Goal: Navigation & Orientation: Find specific page/section

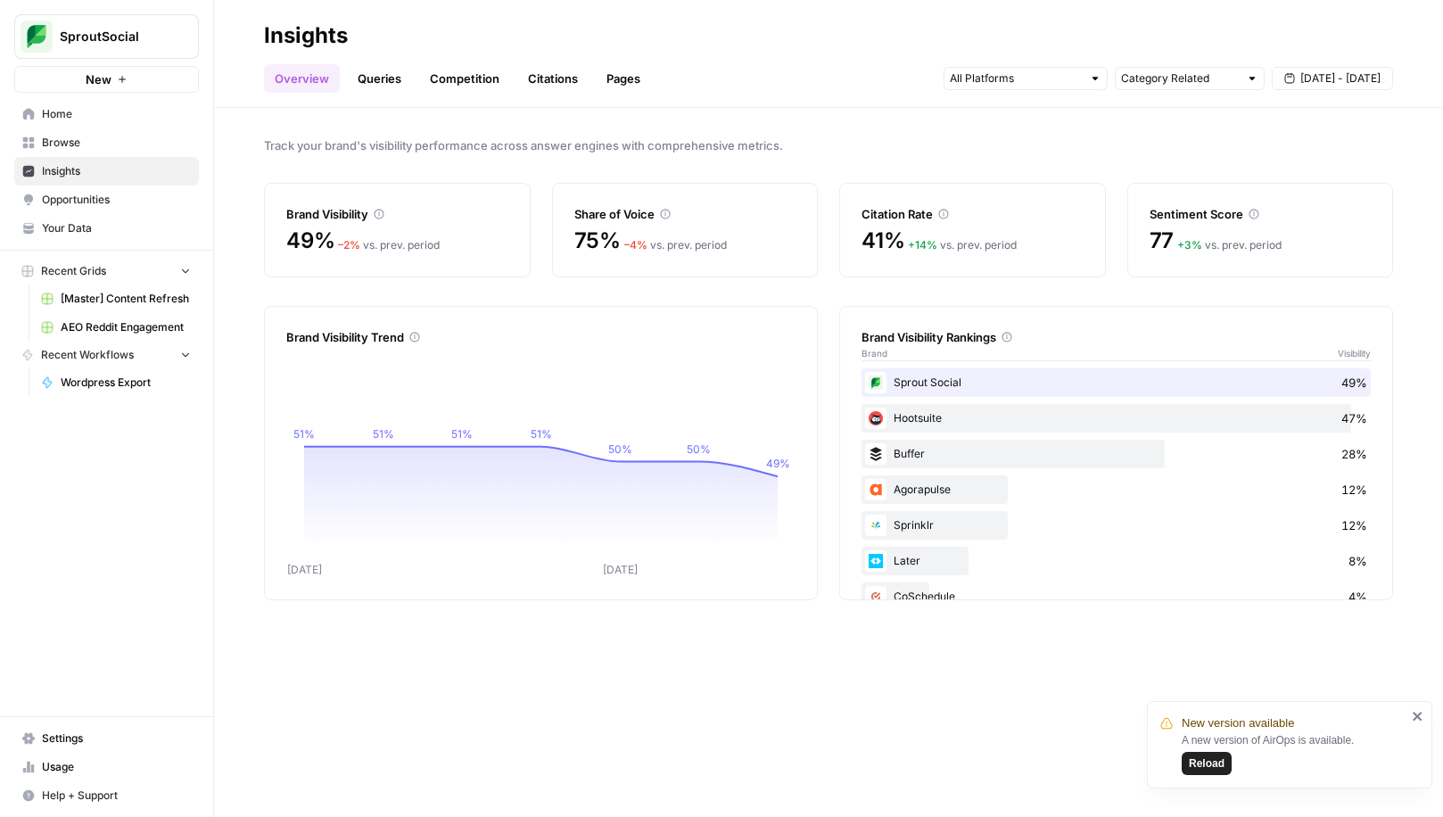
click at [390, 72] on link "Queries" at bounding box center [379, 78] width 65 height 29
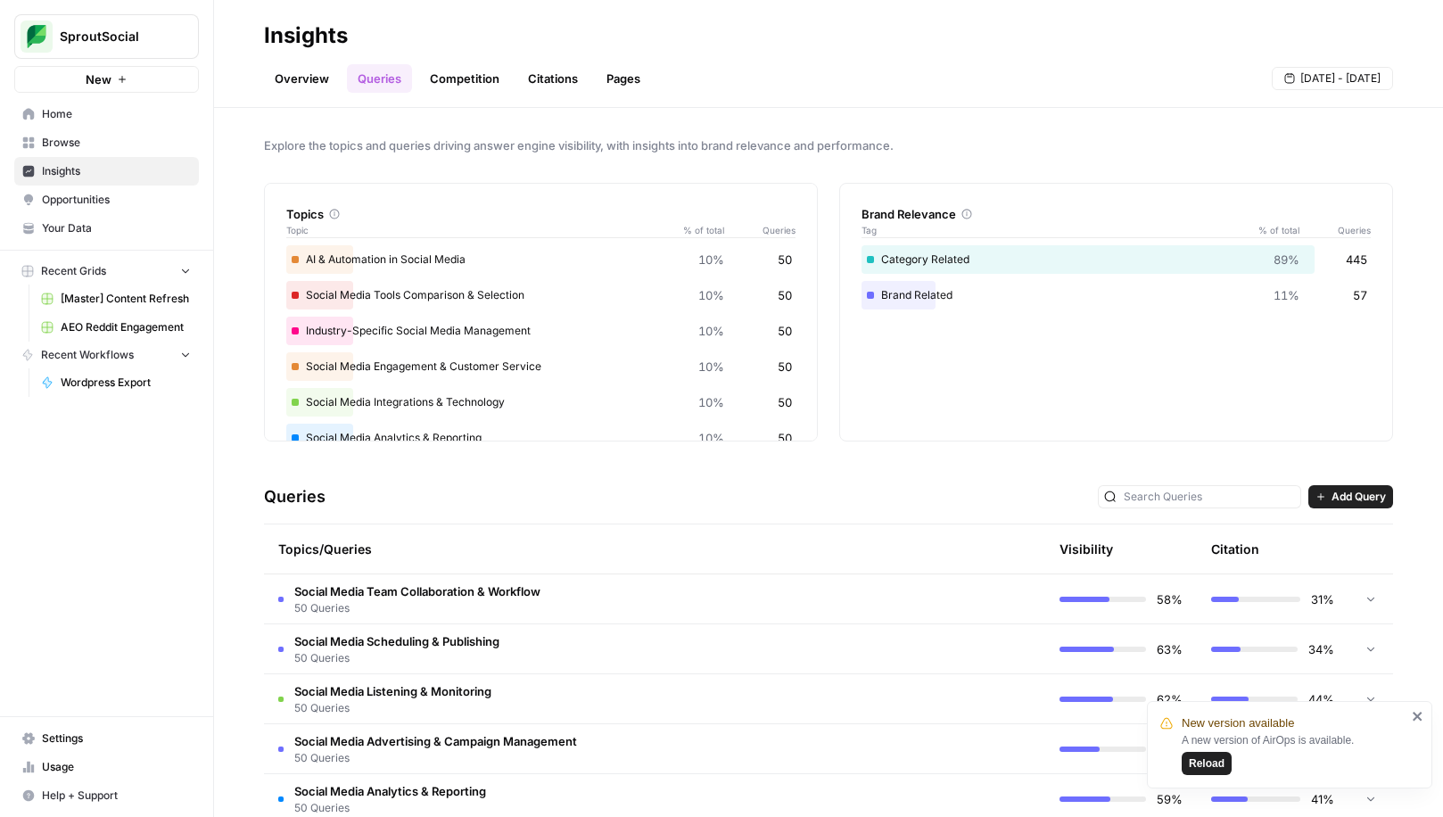
click at [471, 80] on link "Competition" at bounding box center [464, 78] width 91 height 29
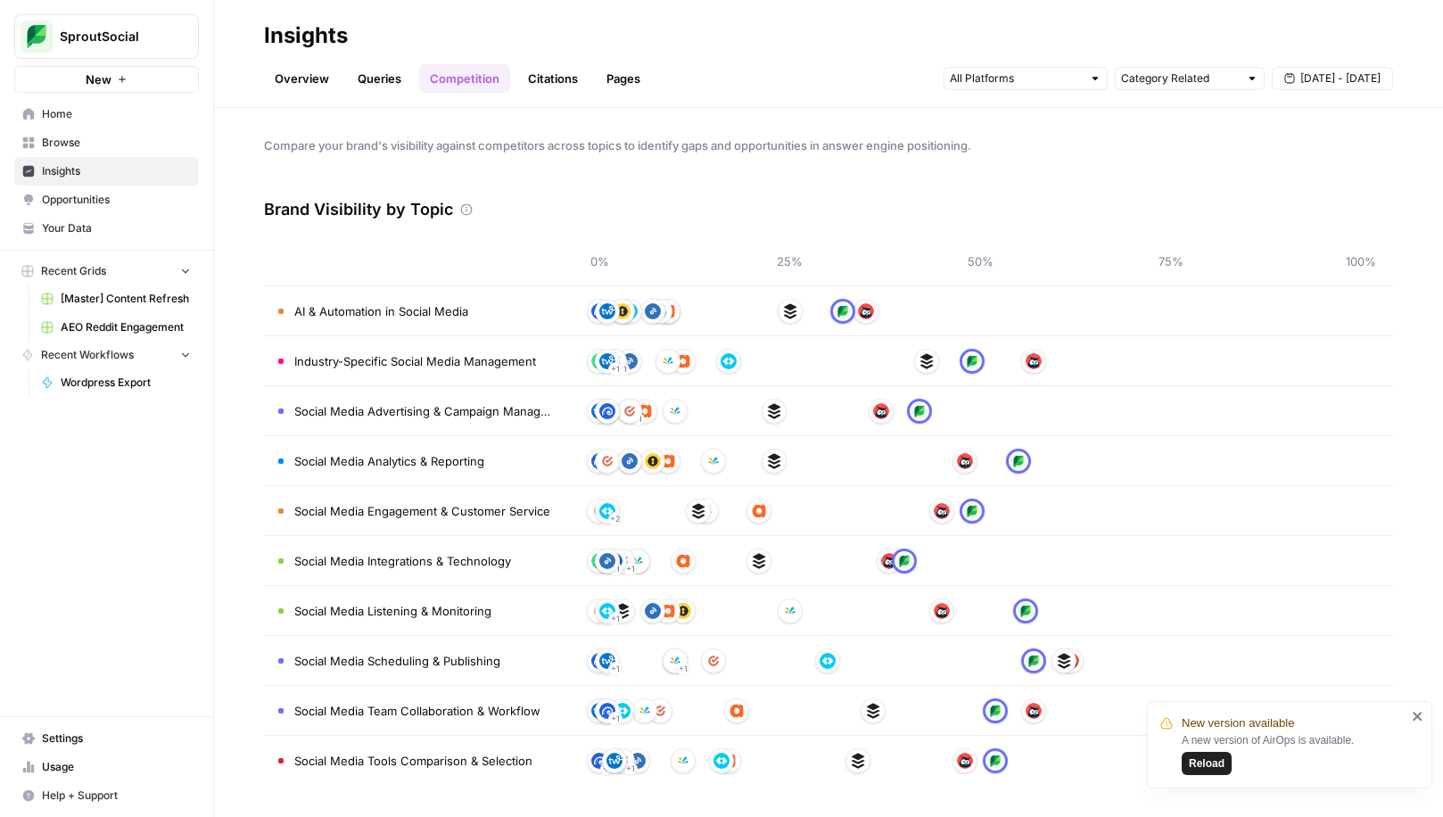
click at [554, 80] on link "Citations" at bounding box center [552, 78] width 71 height 29
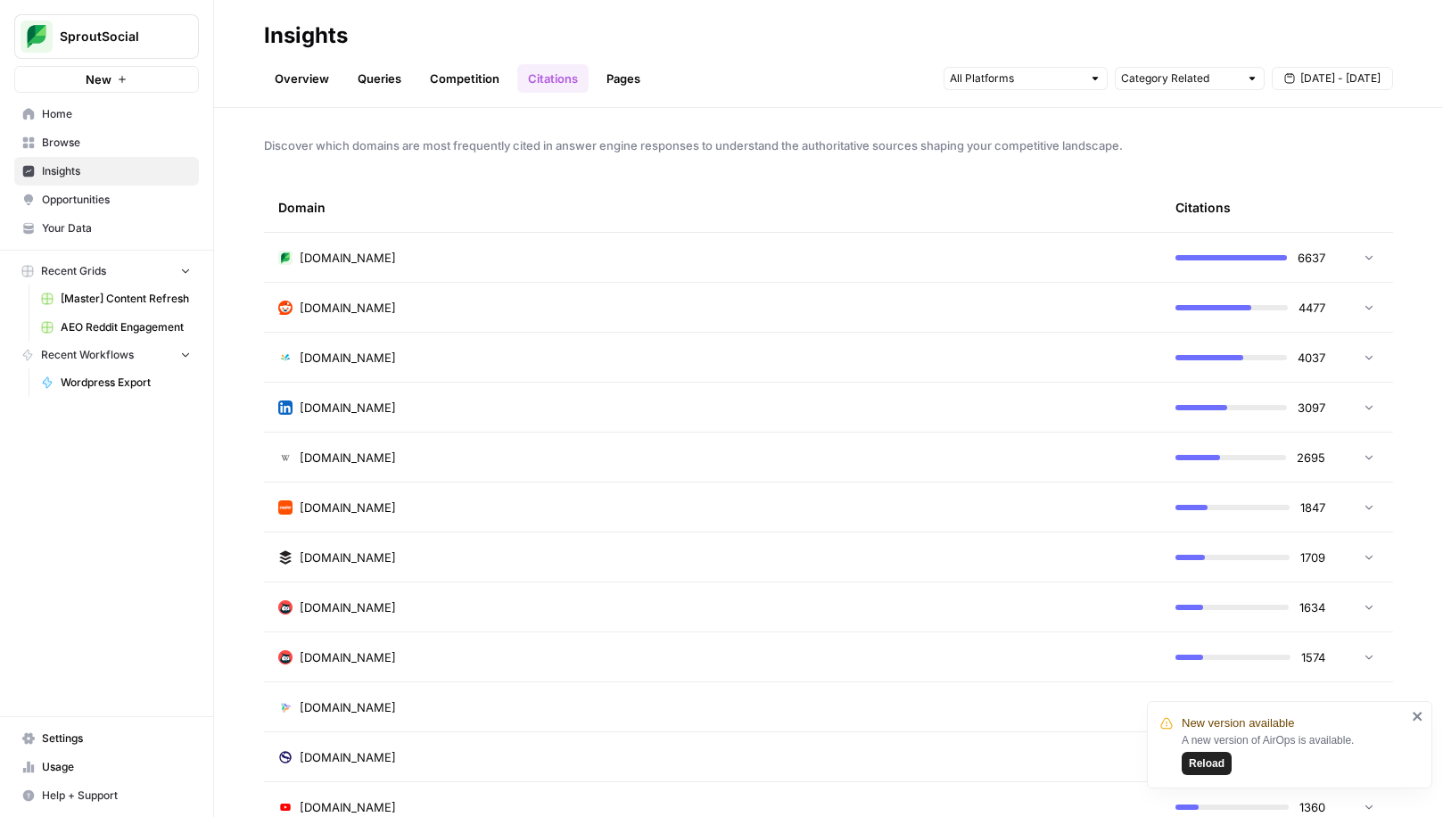
click at [1363, 261] on icon at bounding box center [1369, 257] width 12 height 12
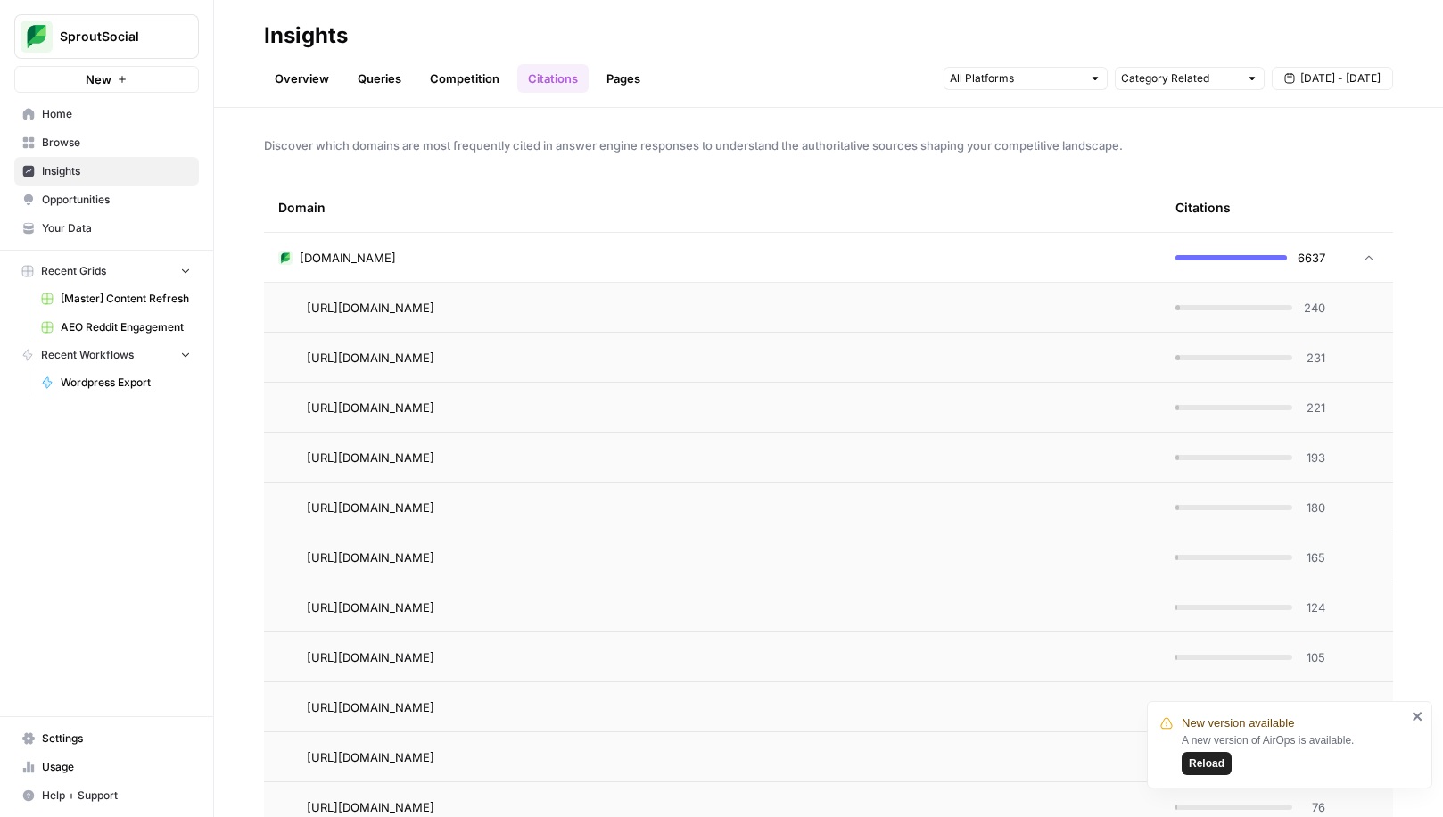
click at [1363, 260] on icon at bounding box center [1369, 257] width 12 height 12
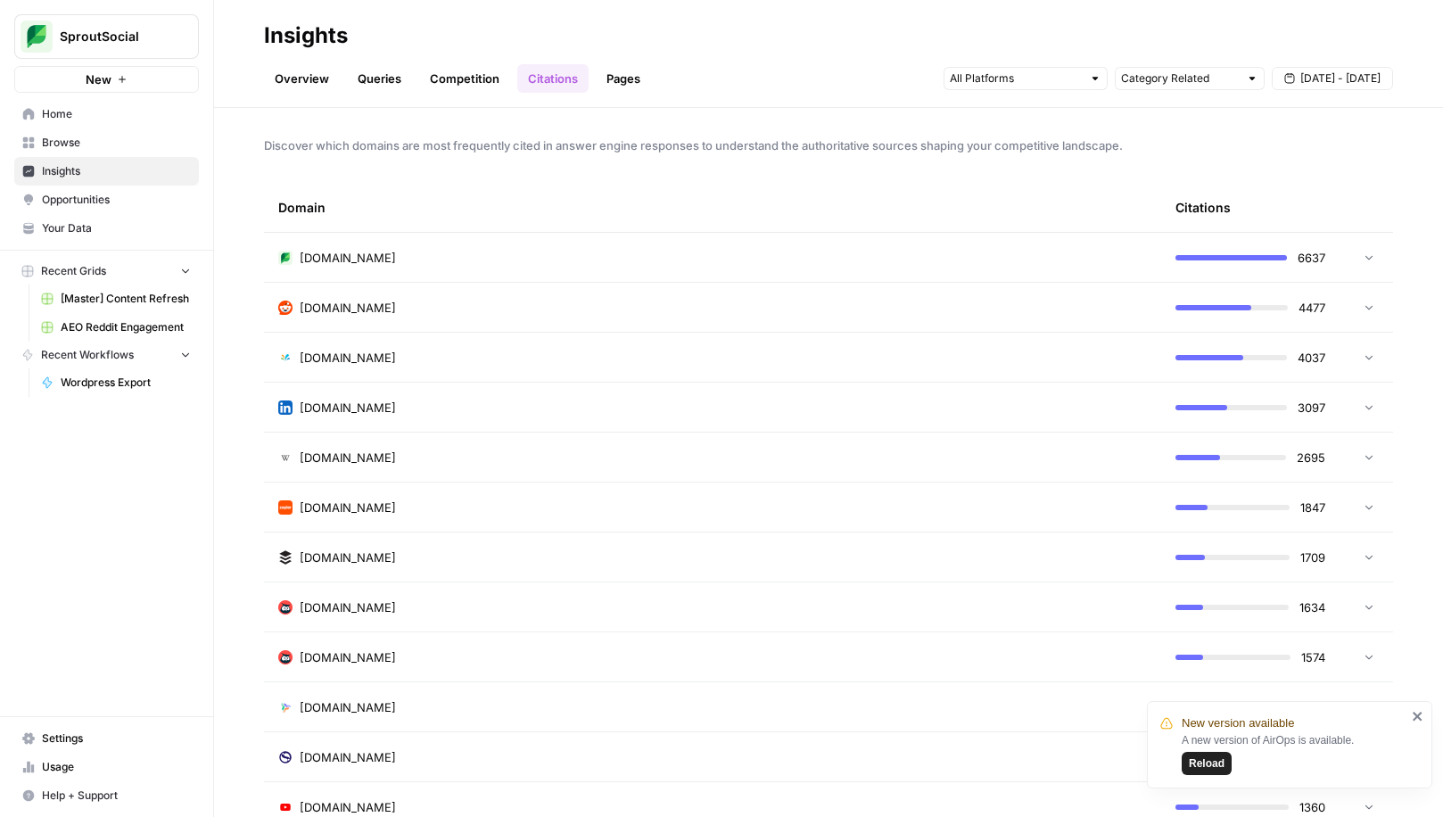
click at [1363, 312] on icon at bounding box center [1369, 307] width 12 height 12
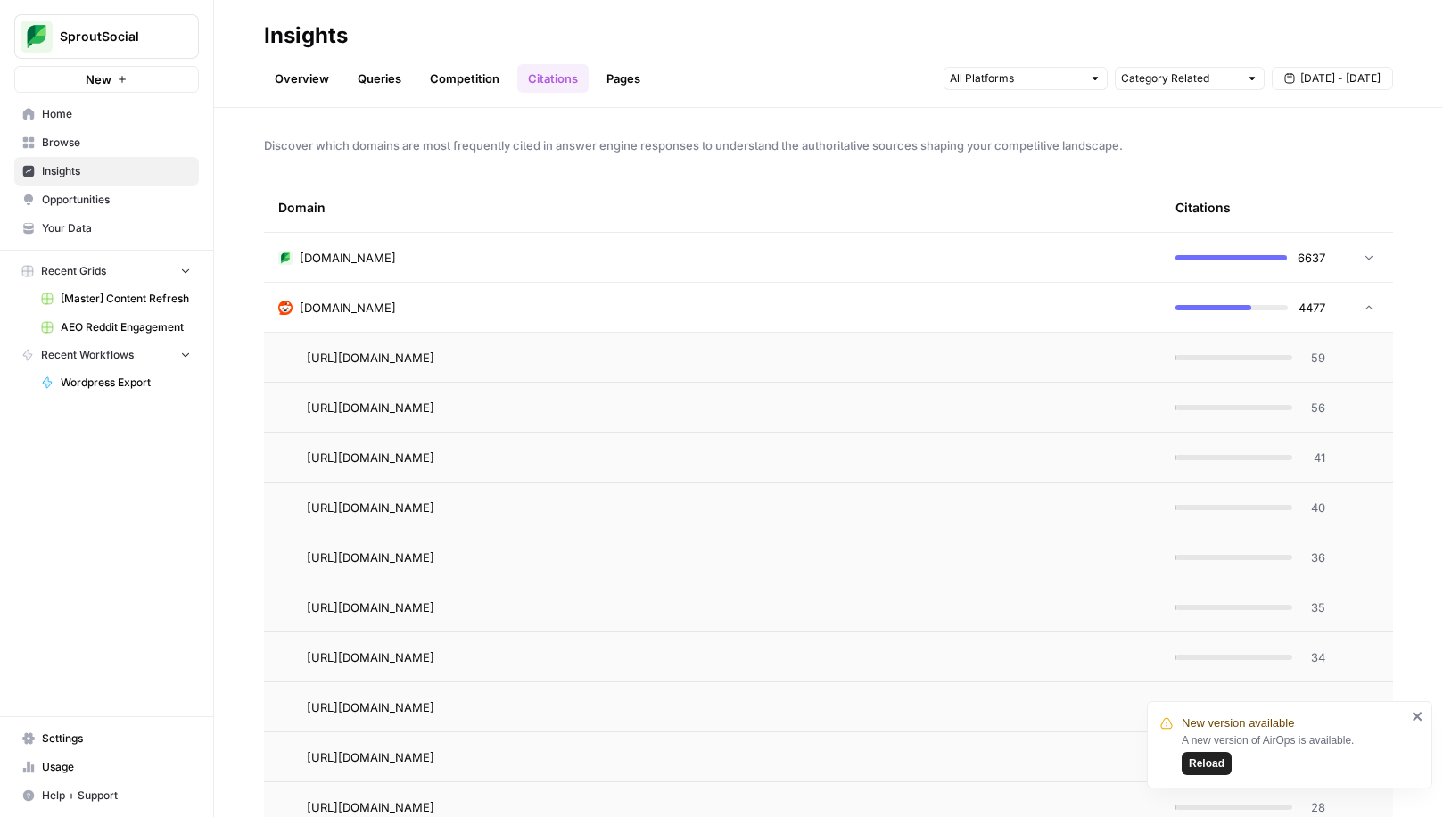
click at [1363, 312] on icon at bounding box center [1369, 307] width 12 height 12
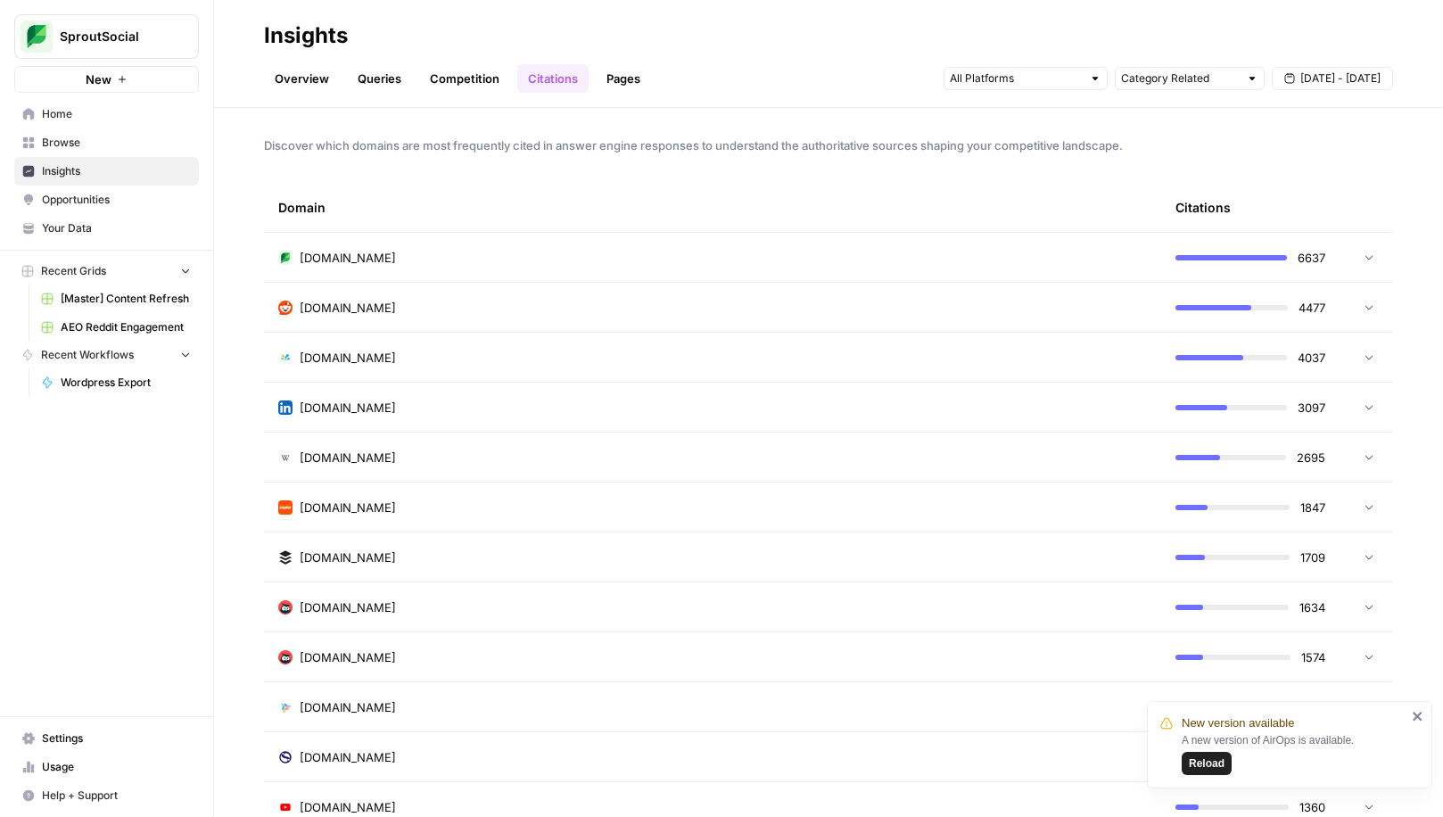
click at [599, 70] on link "Pages" at bounding box center [623, 78] width 55 height 29
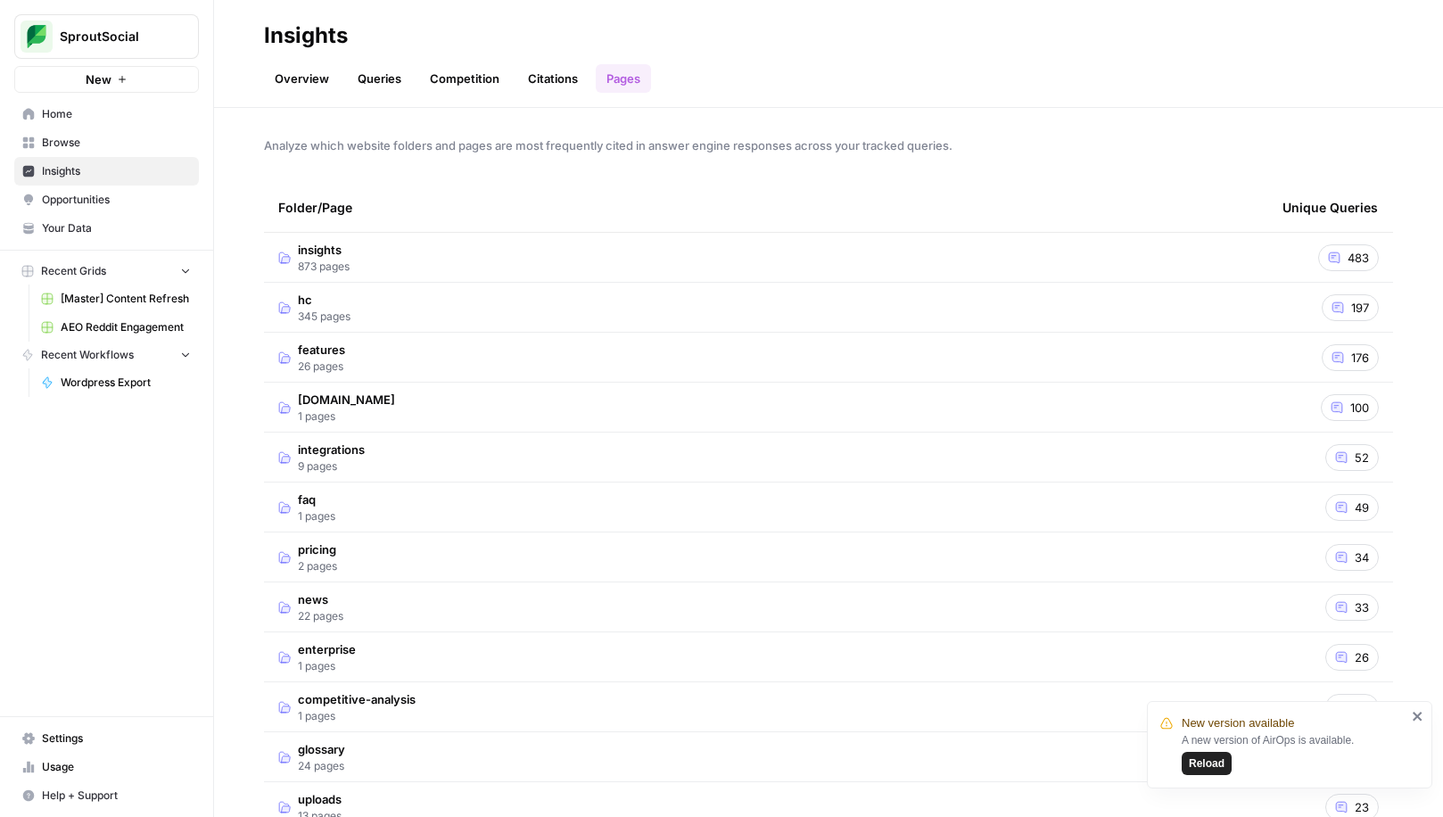
click at [343, 87] on ul "Overview Queries Competition Citations Pages" at bounding box center [457, 78] width 387 height 29
click at [315, 70] on link "Overview" at bounding box center [302, 78] width 76 height 29
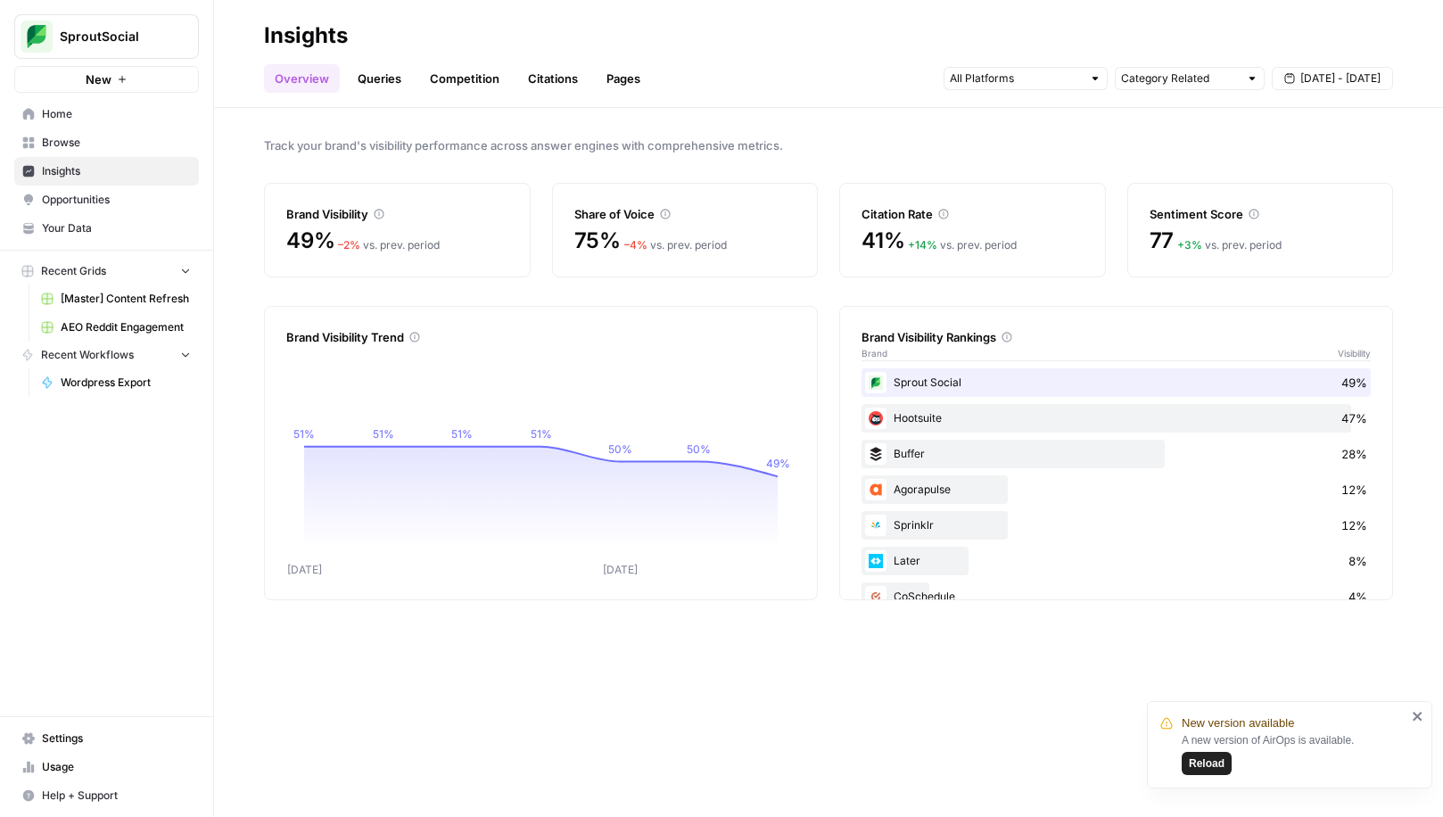
click at [154, 194] on span "Opportunities" at bounding box center [116, 200] width 149 height 16
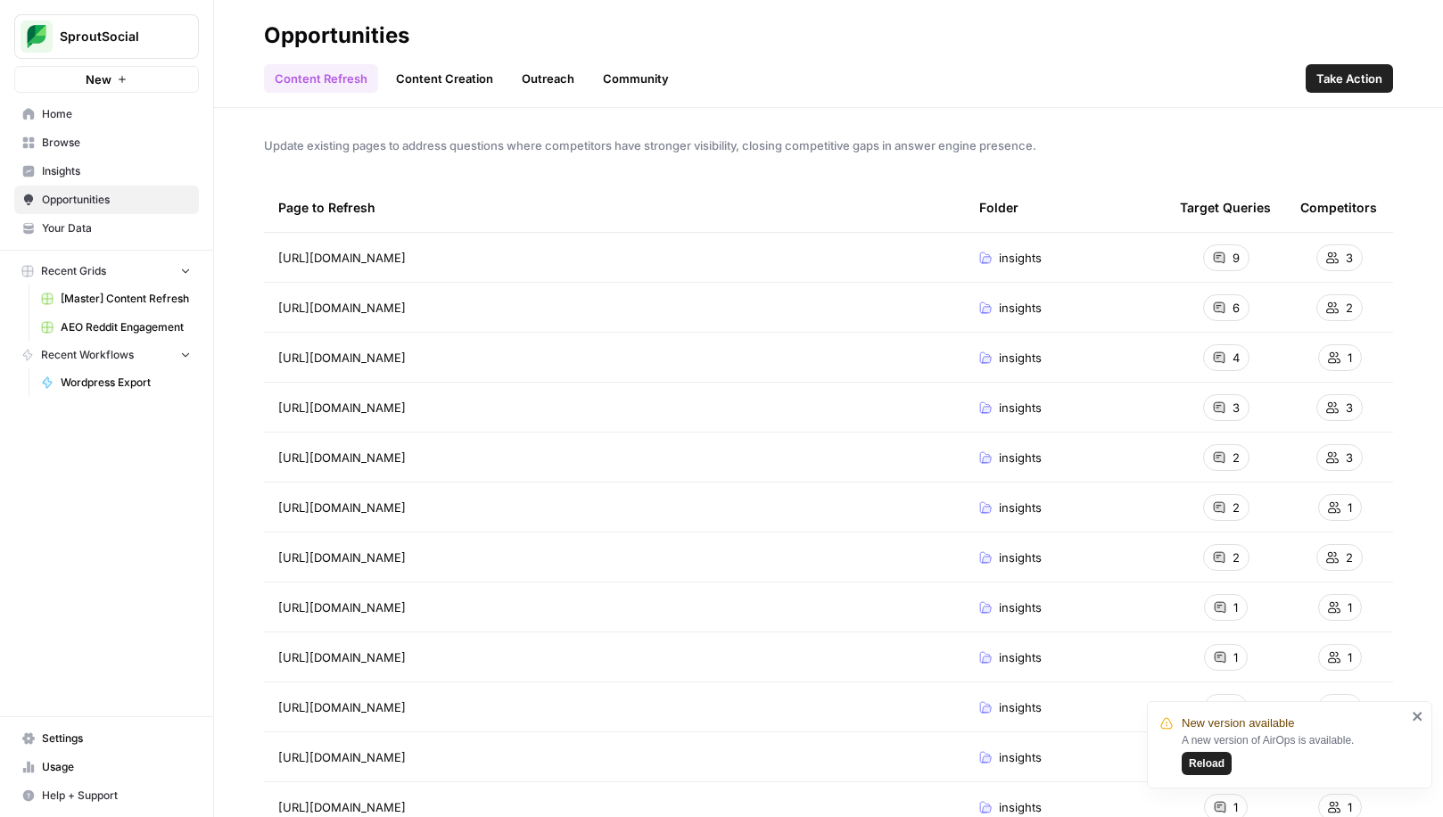
click at [643, 79] on link "Community" at bounding box center [635, 78] width 87 height 29
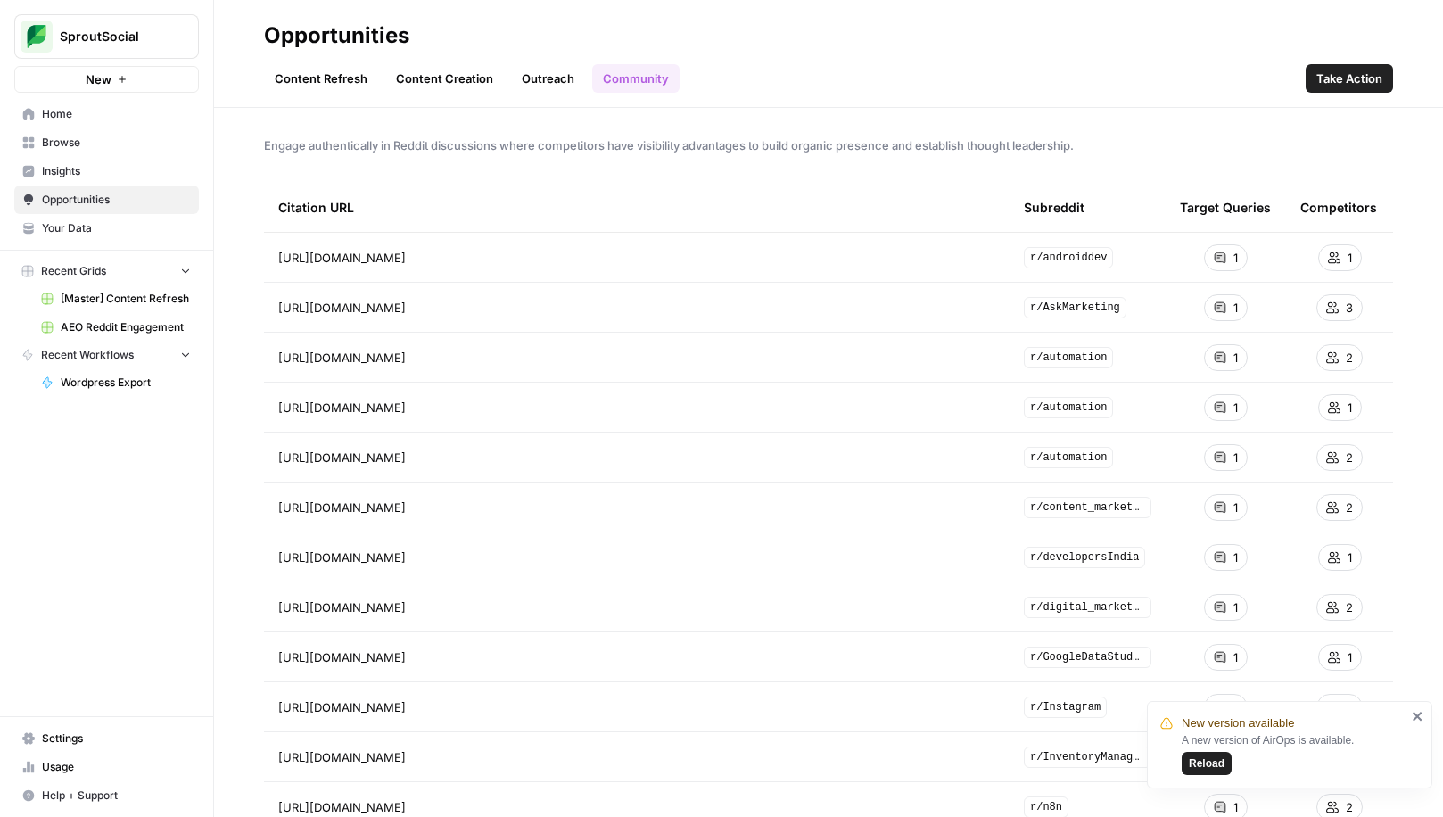
click at [1348, 80] on span "Take Action" at bounding box center [1349, 79] width 66 height 18
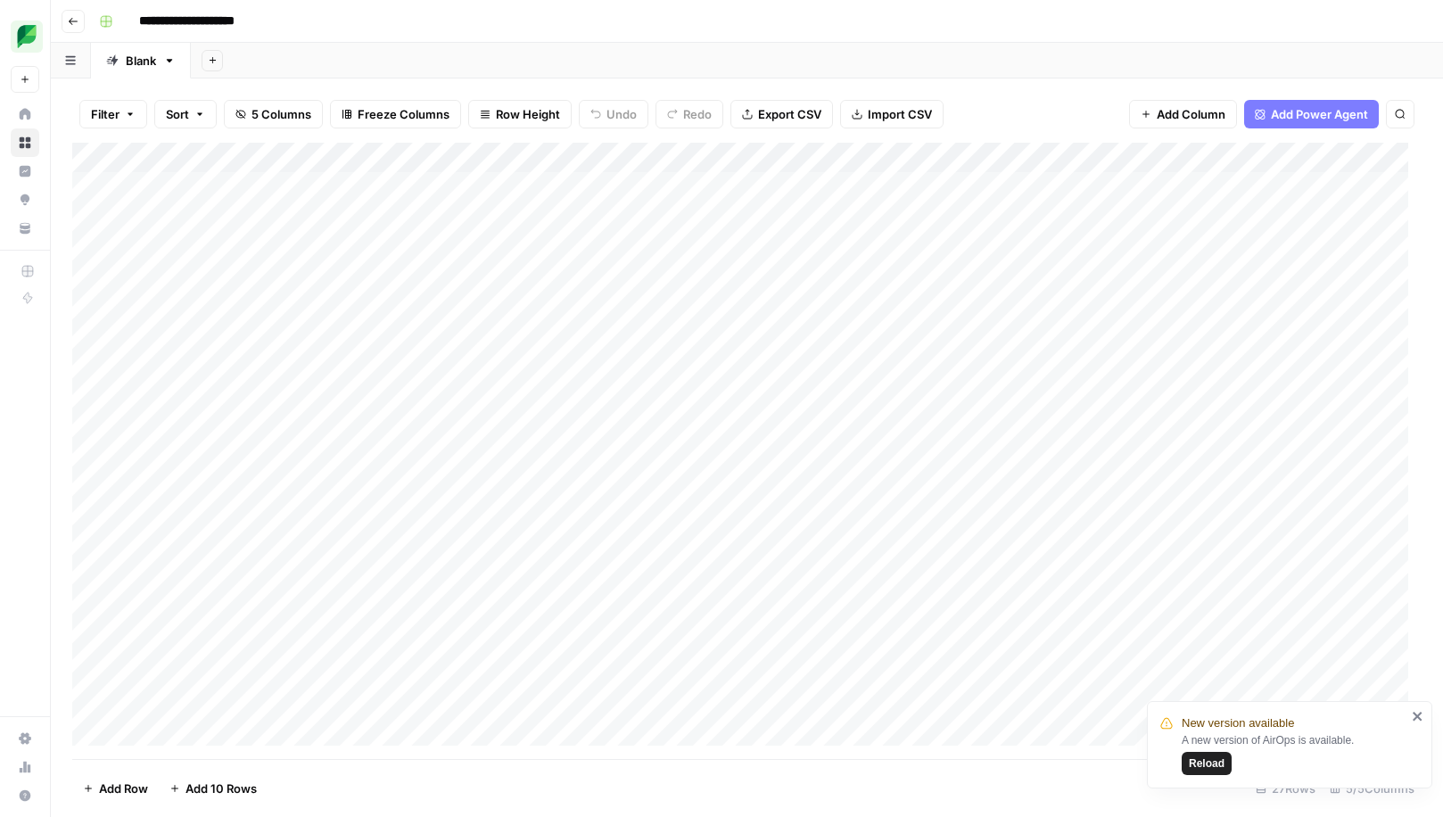
click at [1067, 154] on div "Add Column" at bounding box center [746, 451] width 1349 height 616
click at [1070, 61] on div "Add Sheet" at bounding box center [817, 61] width 1252 height 36
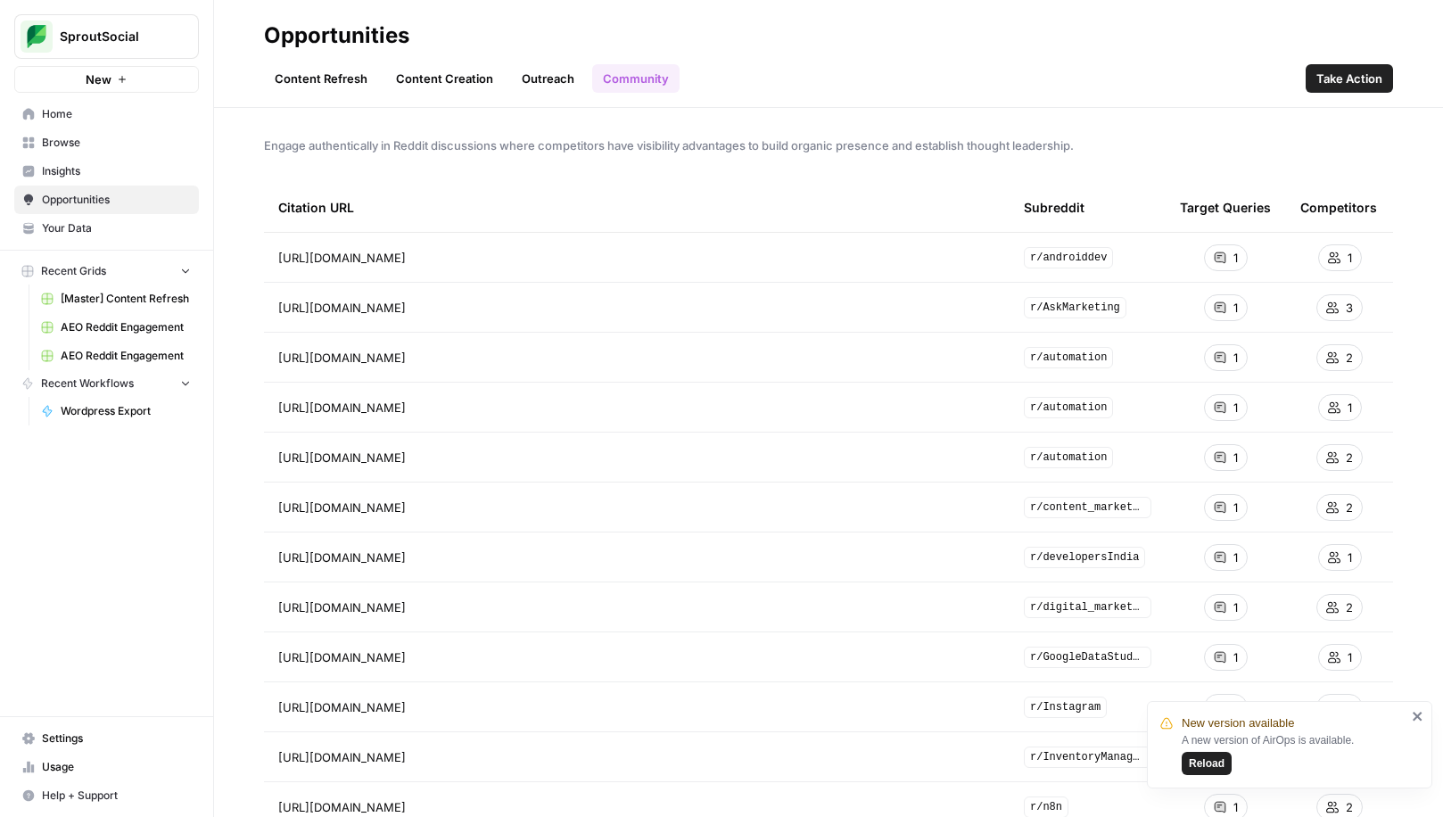
click at [354, 75] on link "Content Refresh" at bounding box center [321, 78] width 114 height 29
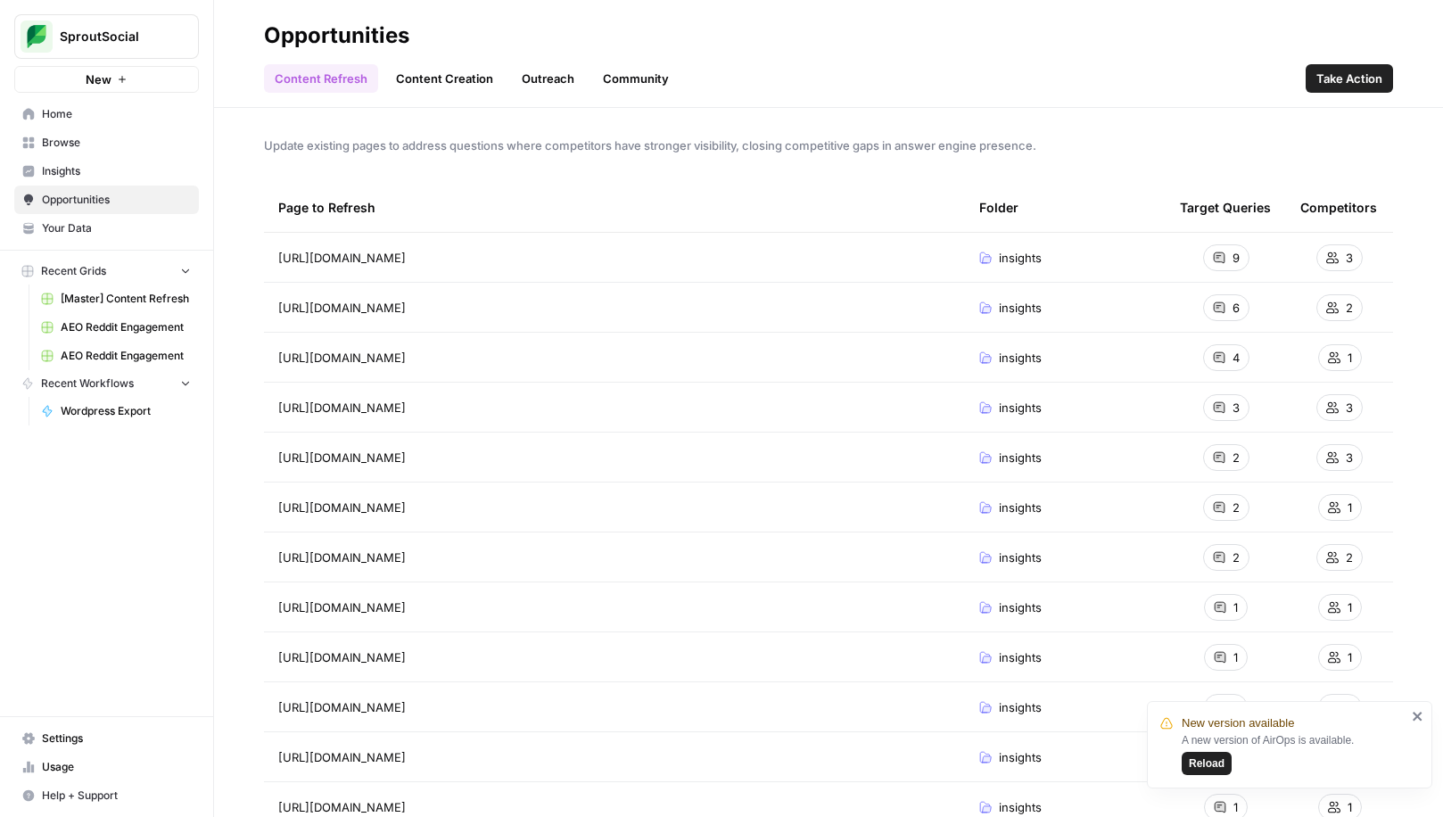
click at [546, 69] on link "Outreach" at bounding box center [548, 78] width 74 height 29
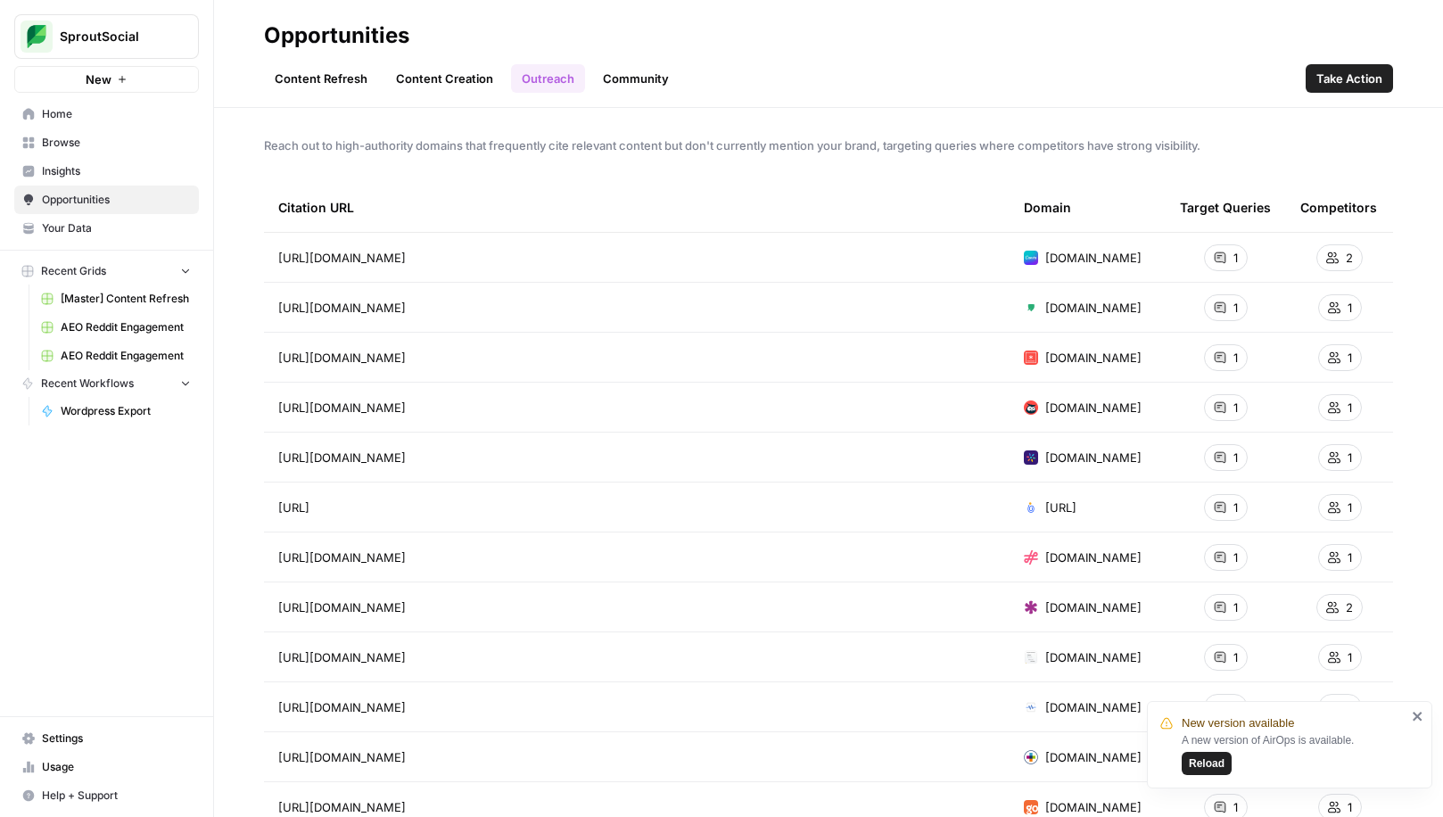
click at [335, 78] on link "Content Refresh" at bounding box center [321, 78] width 114 height 29
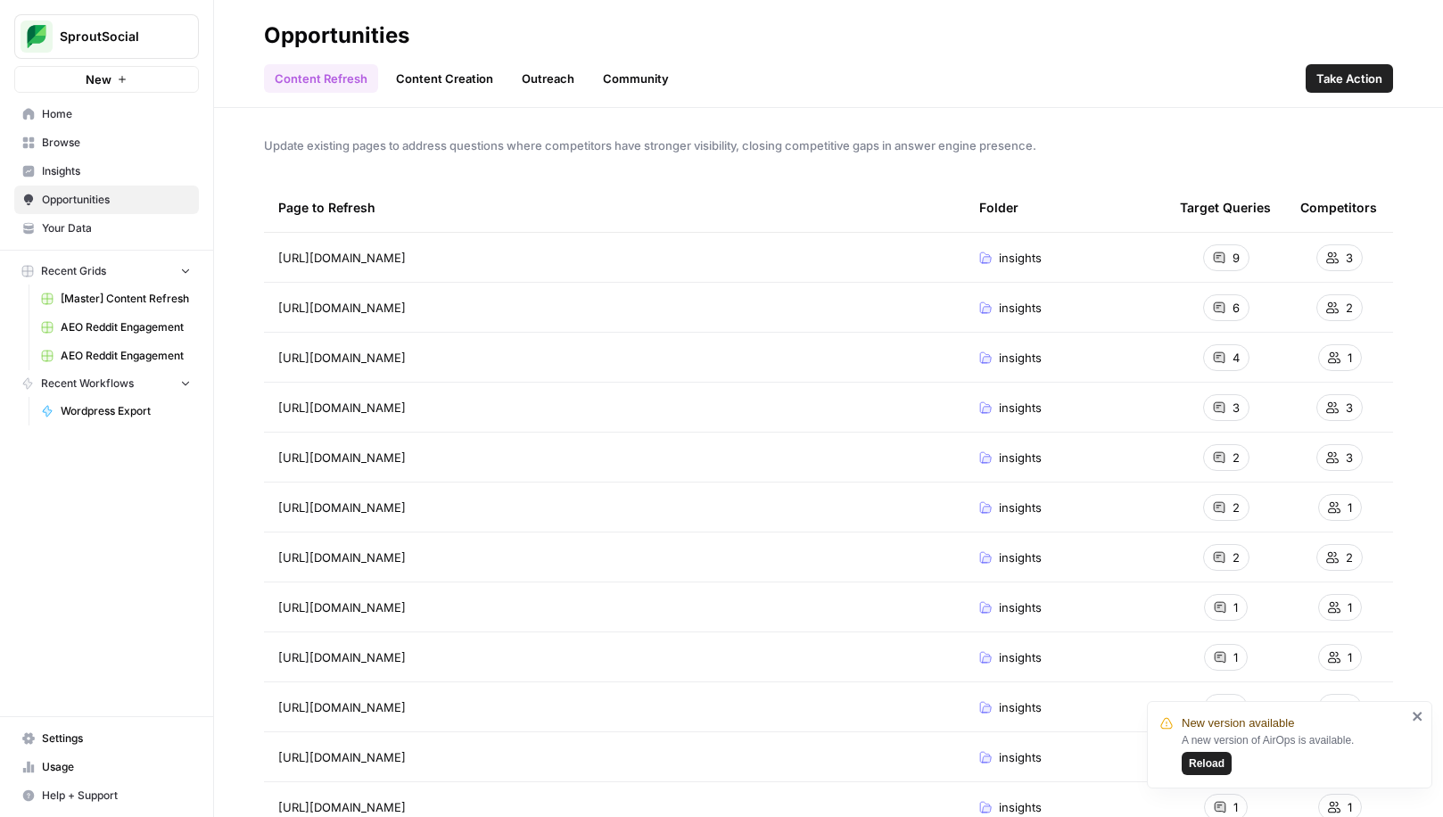
click at [137, 175] on span "Insights" at bounding box center [116, 171] width 149 height 16
